Goal: Task Accomplishment & Management: Manage account settings

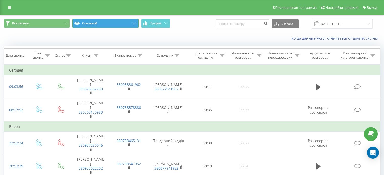
click at [110, 27] on button "Основной" at bounding box center [105, 23] width 66 height 9
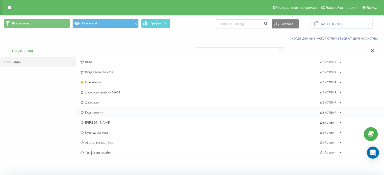
click at [106, 111] on span "Коллтрекинг" at bounding box center [199, 113] width 239 height 4
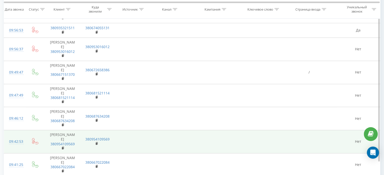
scroll to position [389, 0]
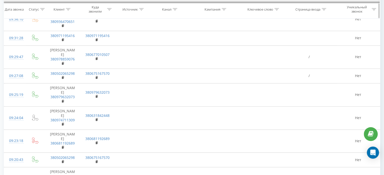
scroll to position [642, 0]
